Goal: Task Accomplishment & Management: Complete application form

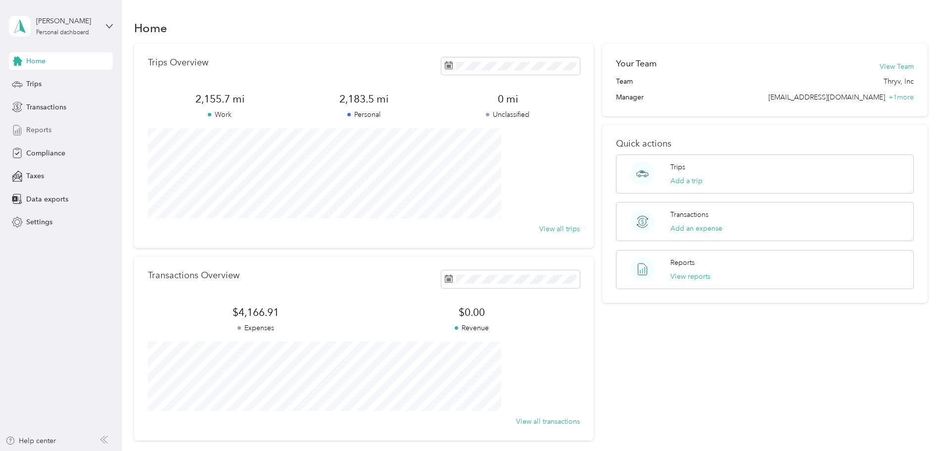
click at [34, 132] on span "Reports" at bounding box center [38, 130] width 25 height 10
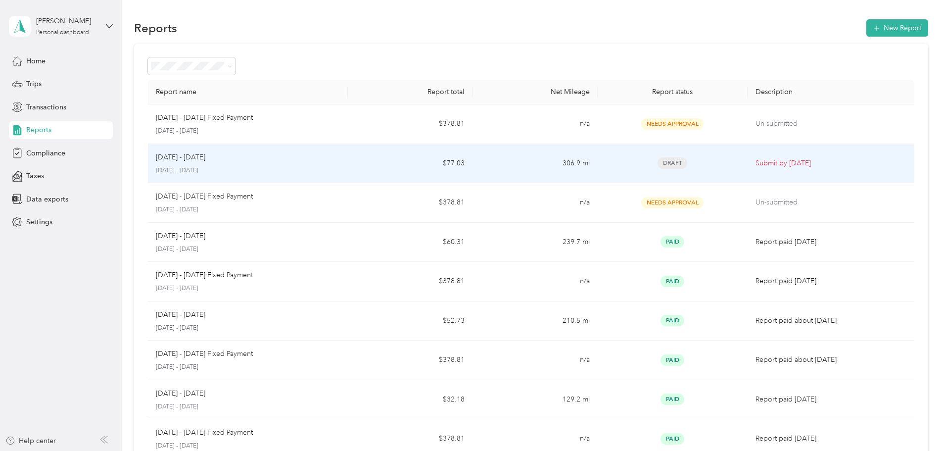
click at [748, 166] on td "Submit by [DATE]" at bounding box center [831, 164] width 167 height 40
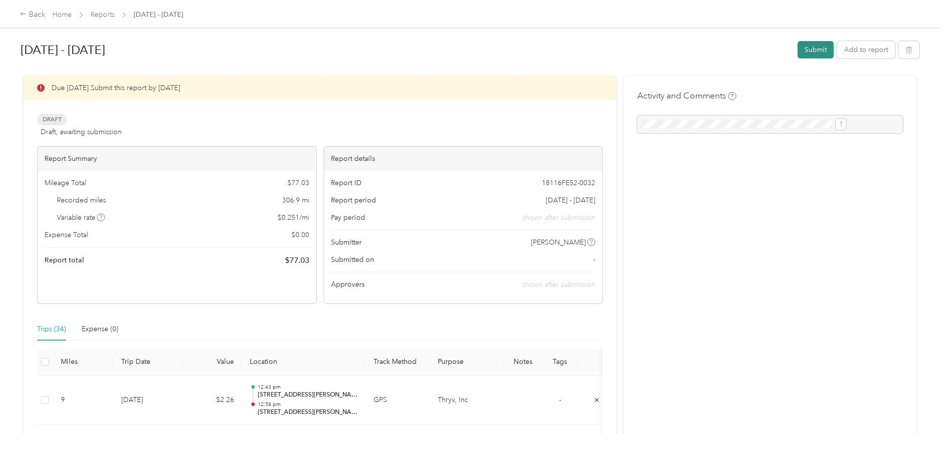
click at [798, 46] on button "Submit" at bounding box center [816, 49] width 36 height 17
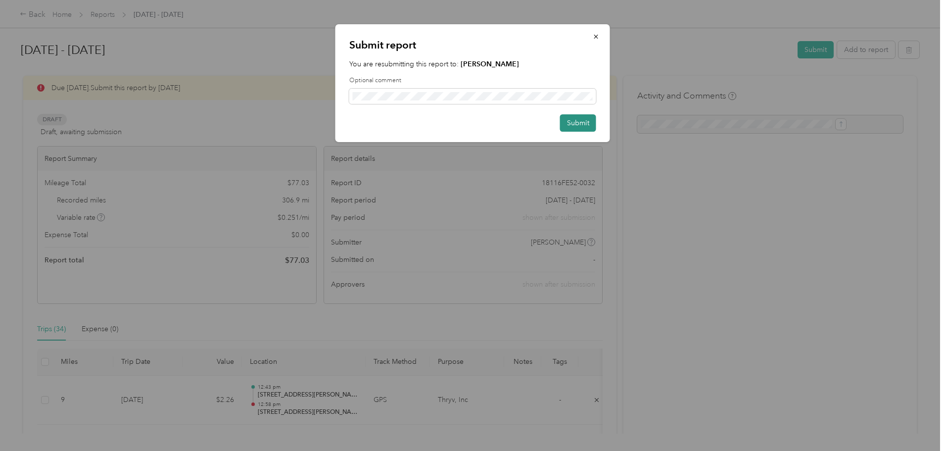
click at [583, 122] on button "Submit" at bounding box center [578, 122] width 36 height 17
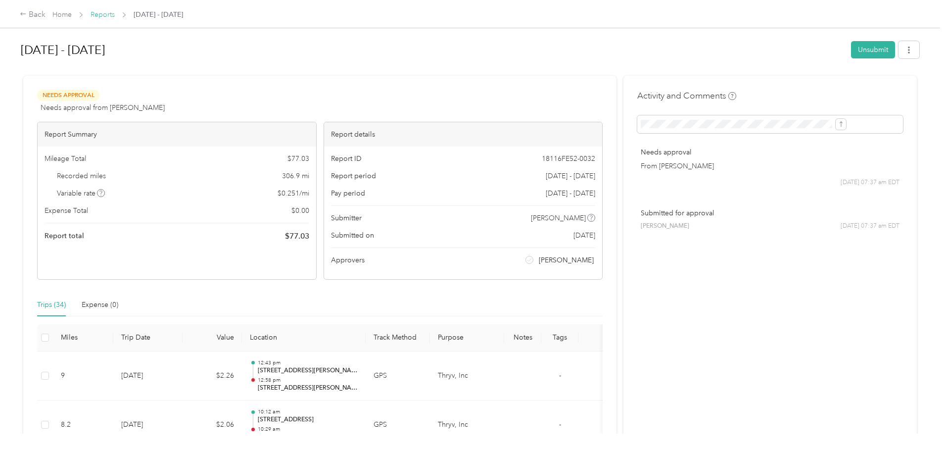
click at [115, 11] on link "Reports" at bounding box center [103, 14] width 24 height 8
